Goal: Information Seeking & Learning: Learn about a topic

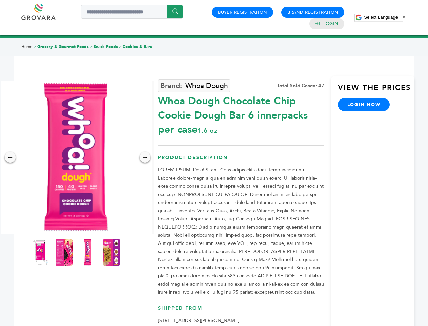
click at [385, 17] on span "Select Language" at bounding box center [381, 17] width 34 height 5
click at [76, 157] on img at bounding box center [76, 157] width 153 height 153
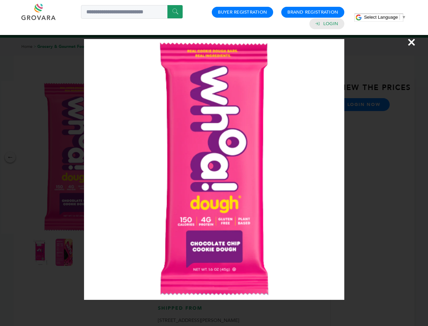
click at [10, 157] on div "×" at bounding box center [214, 163] width 428 height 326
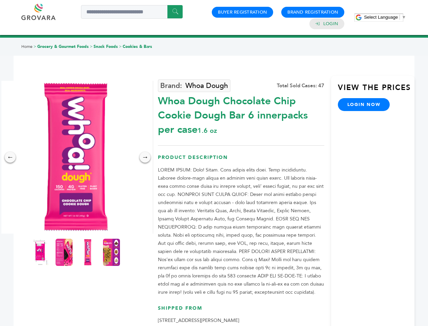
click at [145, 157] on div "→" at bounding box center [145, 157] width 11 height 11
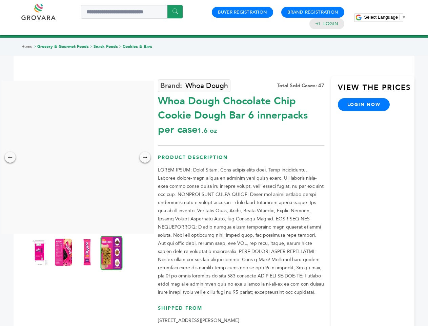
click at [40, 252] on img at bounding box center [39, 251] width 17 height 27
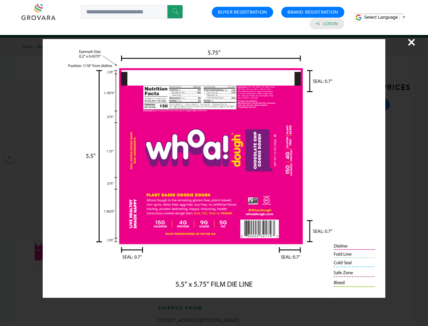
click at [64, 252] on div "×" at bounding box center [214, 163] width 428 height 326
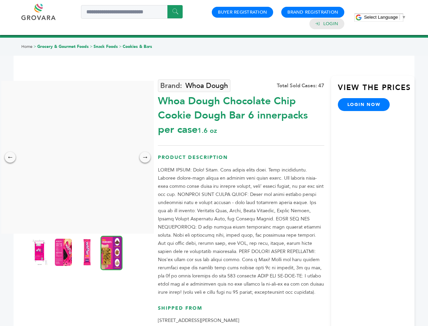
click at [88, 252] on img at bounding box center [87, 251] width 17 height 27
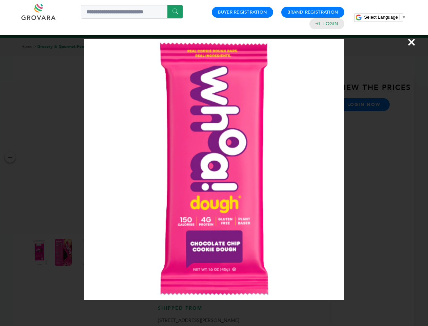
click at [112, 252] on div "×" at bounding box center [214, 163] width 428 height 326
